Goal: Task Accomplishment & Management: Complete application form

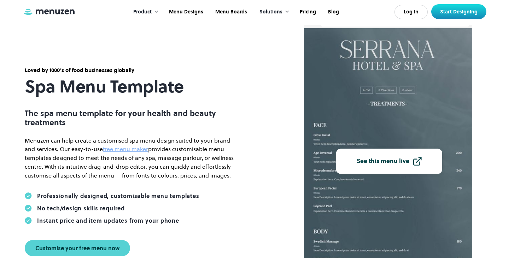
scroll to position [4, 0]
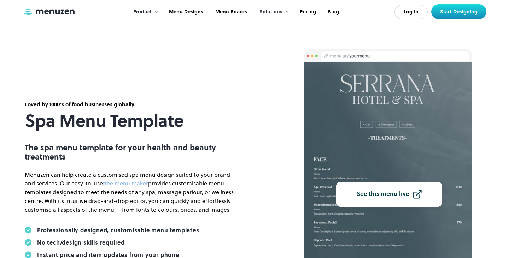
click at [405, 189] on link "See this menu live" at bounding box center [389, 194] width 106 height 25
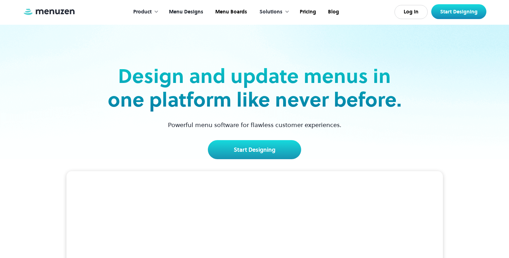
click at [193, 11] on link "Menu Designs" at bounding box center [185, 12] width 46 height 22
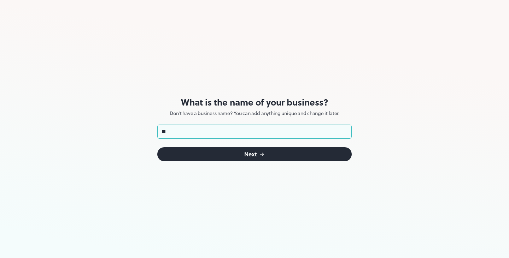
type input "*"
type input "**********"
click at [260, 159] on button "Next" at bounding box center [254, 154] width 194 height 14
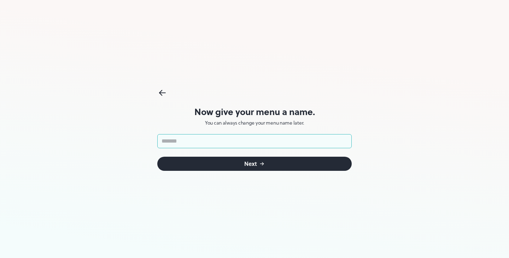
click at [297, 144] on input "text" at bounding box center [254, 141] width 194 height 14
type input "**********"
click at [305, 166] on button "Next" at bounding box center [254, 164] width 194 height 14
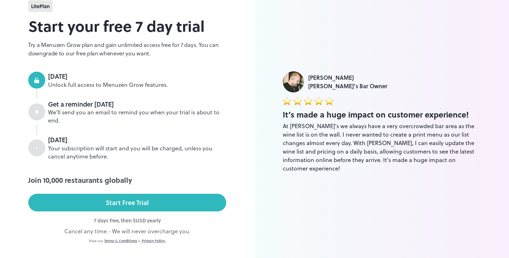
scroll to position [25, 0]
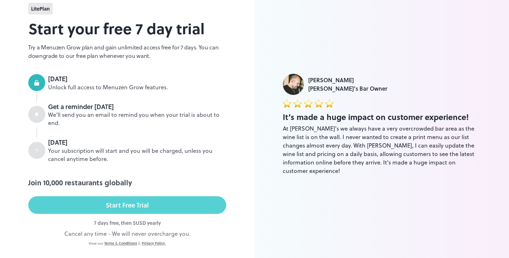
click at [209, 202] on button "Start Free Trial" at bounding box center [127, 205] width 198 height 18
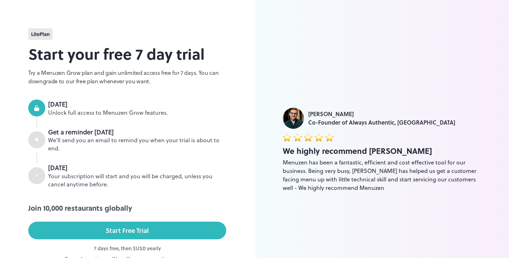
scroll to position [0, 0]
